Goal: Task Accomplishment & Management: Manage account settings

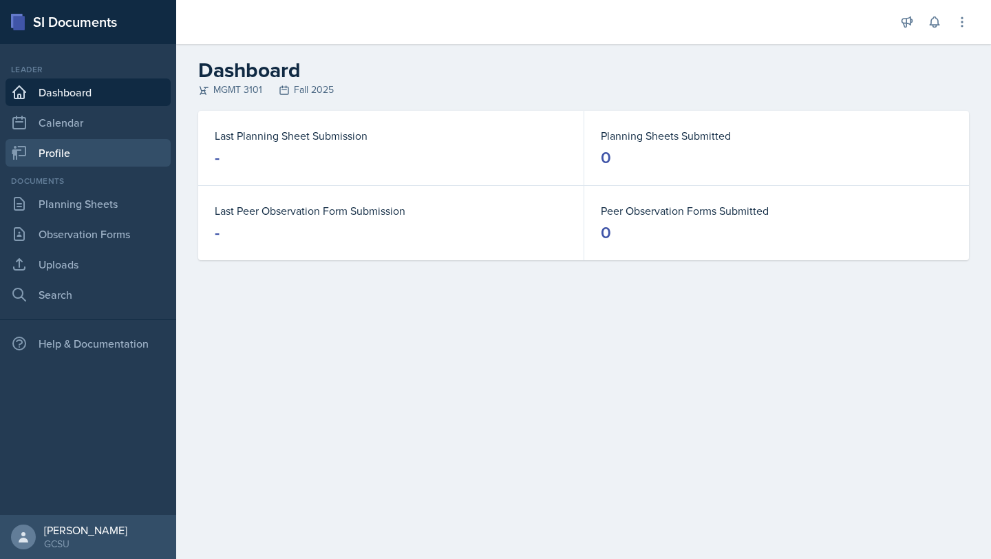
click at [53, 161] on link "Profile" at bounding box center [88, 153] width 165 height 28
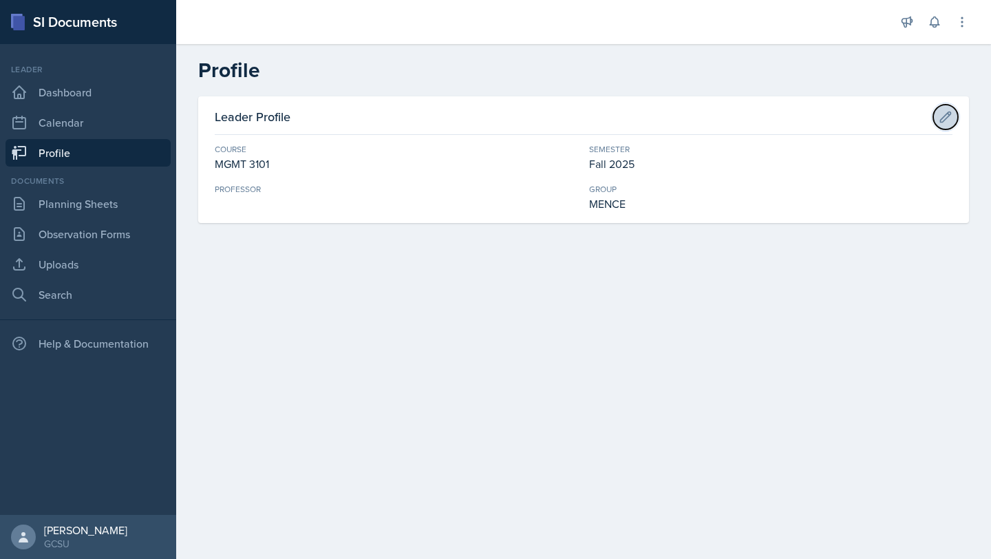
click at [942, 116] on icon at bounding box center [946, 117] width 14 height 14
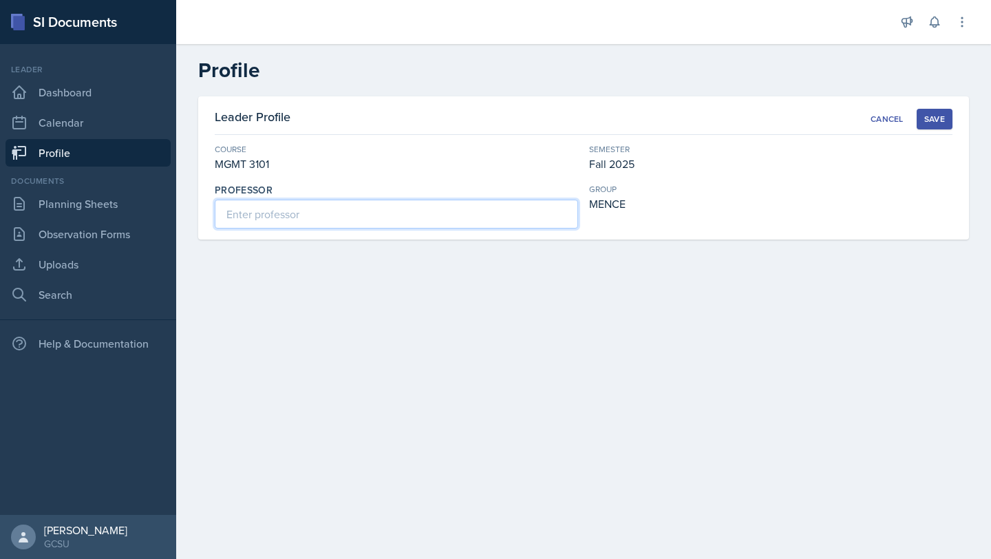
click at [396, 209] on input at bounding box center [397, 214] width 364 height 29
type input "[PERSON_NAME]"
click at [938, 120] on div "Save" at bounding box center [935, 119] width 21 height 11
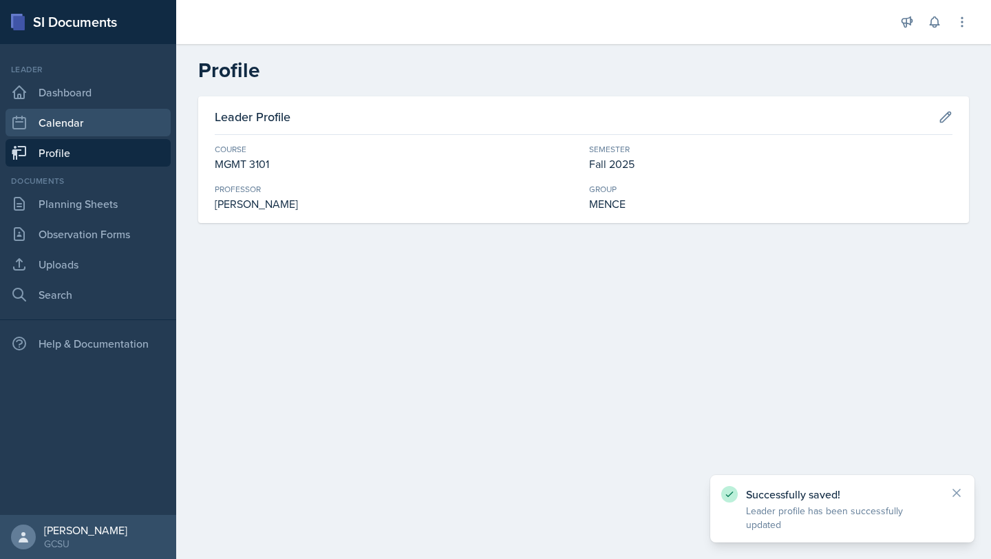
click at [65, 127] on link "Calendar" at bounding box center [88, 123] width 165 height 28
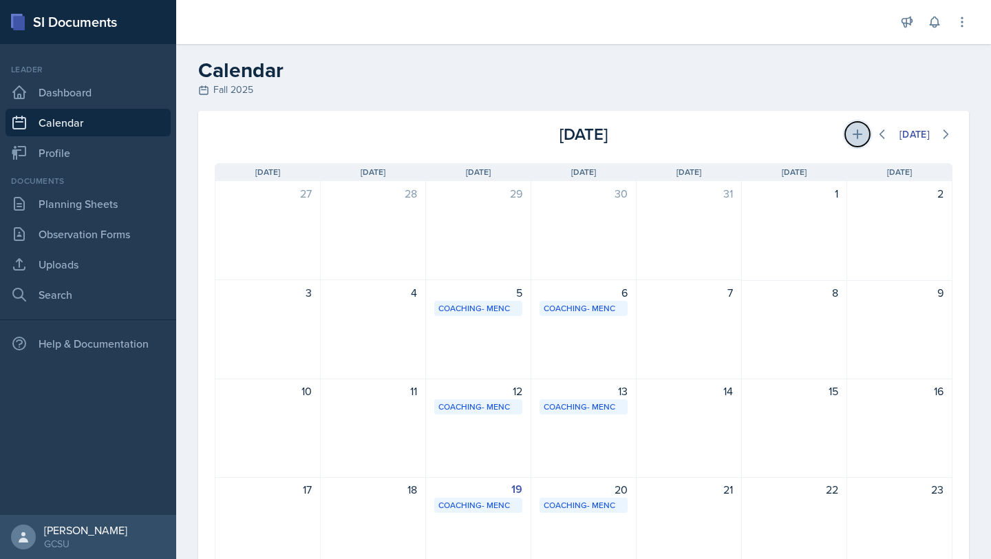
click at [851, 132] on icon at bounding box center [858, 134] width 14 height 14
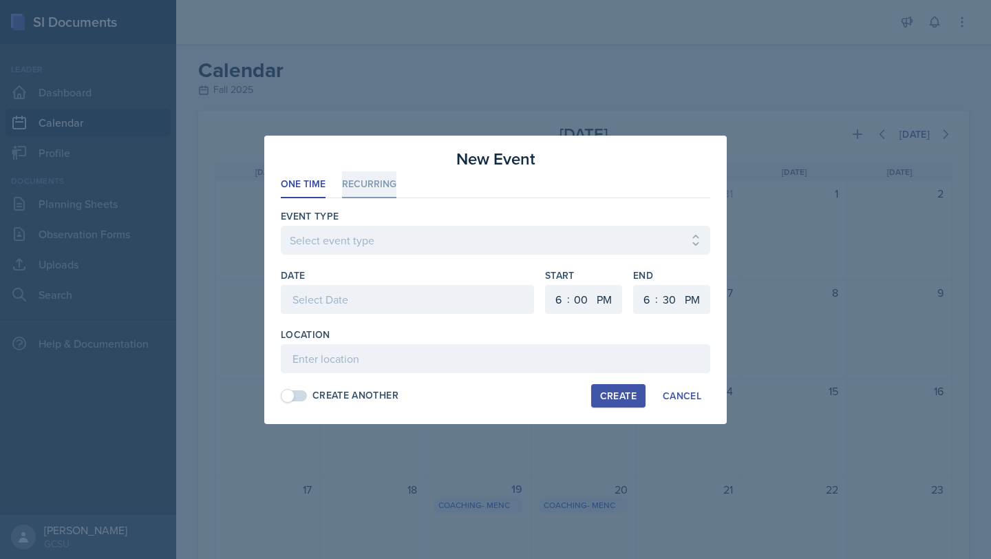
click at [364, 185] on li "Recurring" at bounding box center [369, 184] width 54 height 27
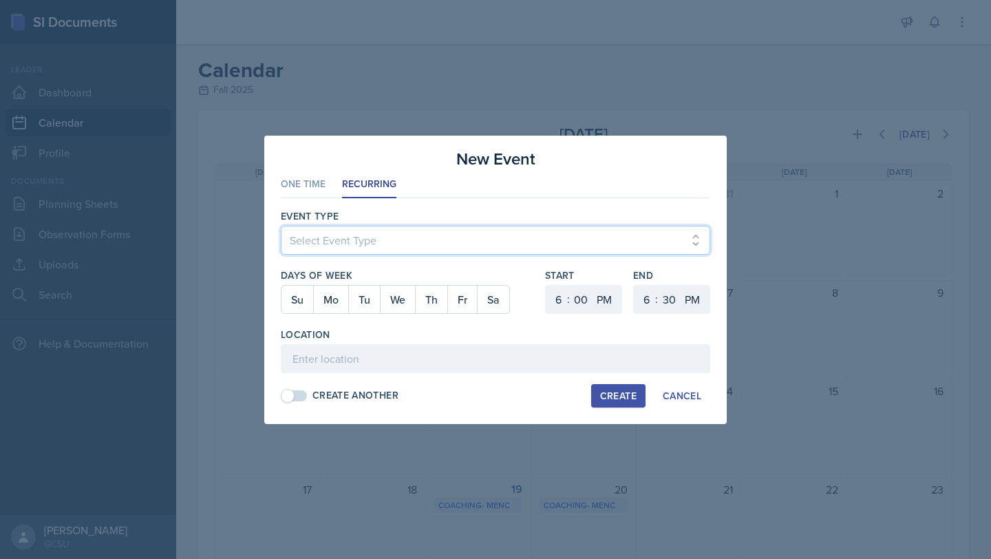
click at [344, 231] on select "Select Event Type Leader Training New Calendar Event SI Session" at bounding box center [496, 240] width 430 height 29
select select "700c1d41-4793-48d3-8616-e09499dfb71d"
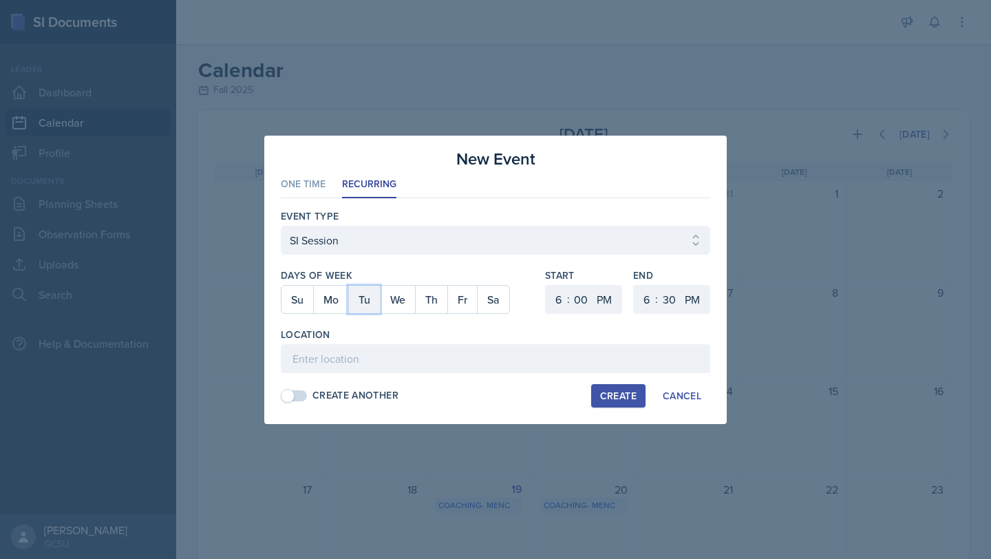
click at [366, 308] on button "Tu" at bounding box center [364, 300] width 32 height 28
click at [437, 301] on button "Th" at bounding box center [431, 300] width 32 height 28
click at [580, 300] on select "00 05 10 15 20 25 30 35 40 45 50 55" at bounding box center [581, 299] width 22 height 29
select select "30"
click at [650, 297] on select "1 2 3 4 5 6 7 8 9 10 11 12" at bounding box center [645, 299] width 22 height 29
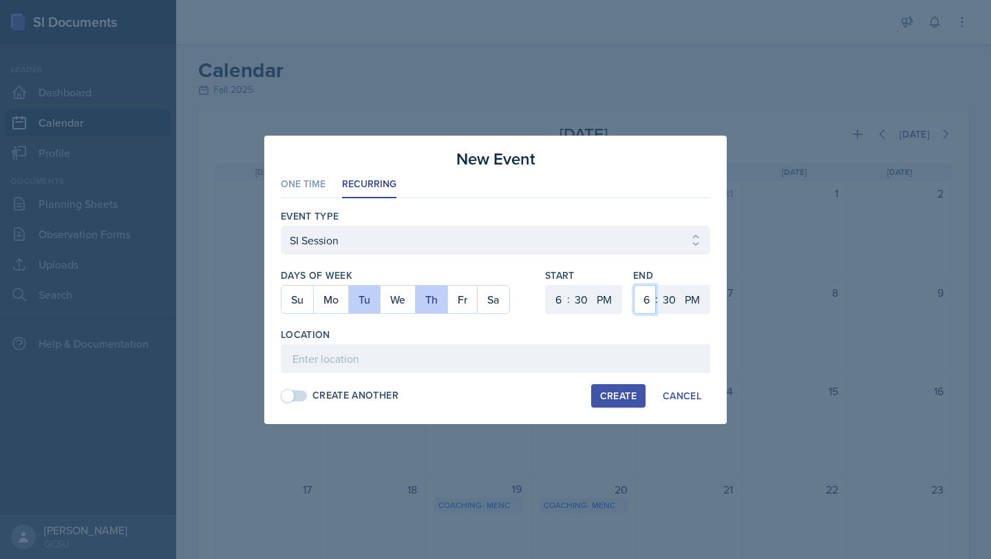
select select "8"
click at [669, 303] on select "00 05 10 15 20 25 30 35 40 45 50 55" at bounding box center [669, 299] width 22 height 29
select select "0"
click at [480, 361] on input at bounding box center [496, 358] width 430 height 29
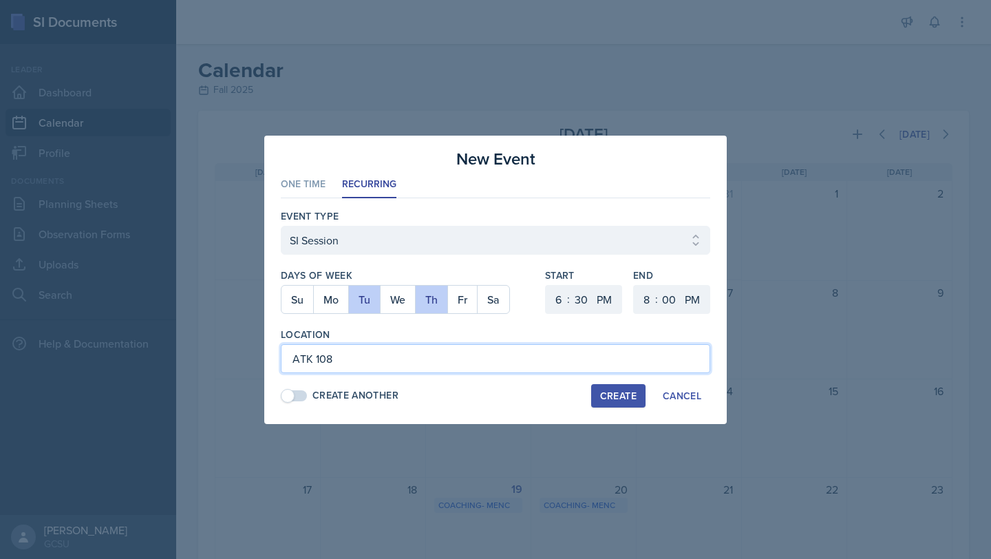
type input "ATK 108"
click at [626, 387] on button "Create" at bounding box center [618, 395] width 54 height 23
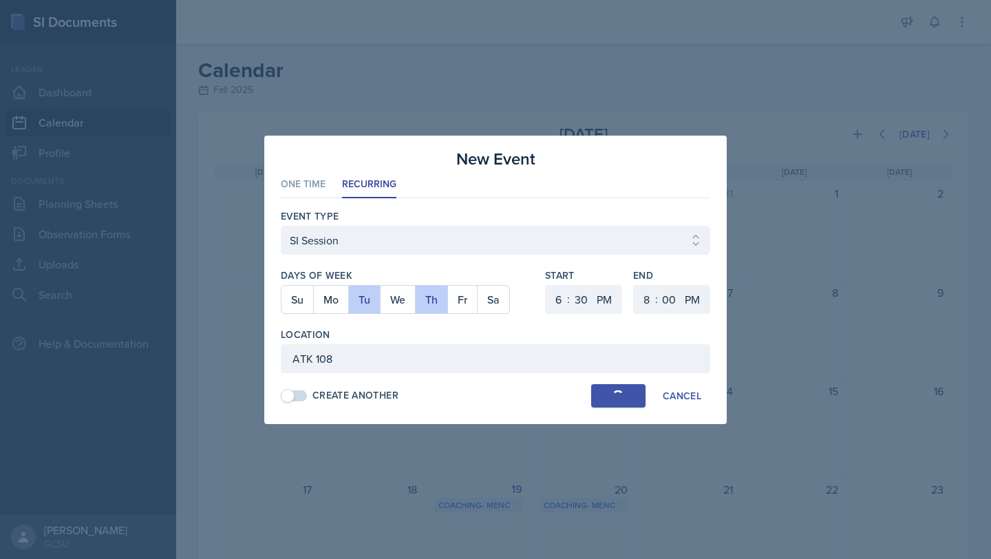
select select
select select "0"
select select "6"
select select "30"
